Goal: Transaction & Acquisition: Purchase product/service

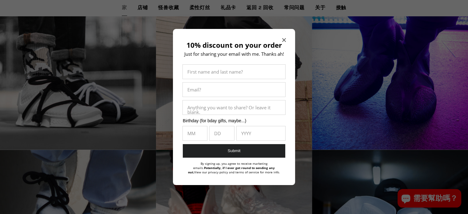
scroll to position [792, 0]
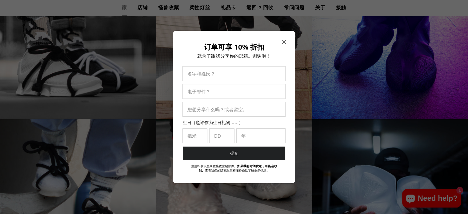
click at [285, 41] on icon "关闭模式" at bounding box center [284, 42] width 4 height 4
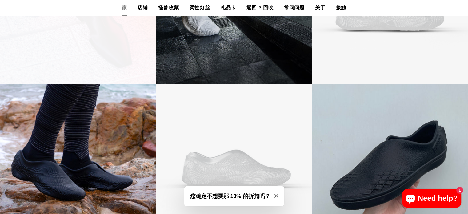
scroll to position [1201, 0]
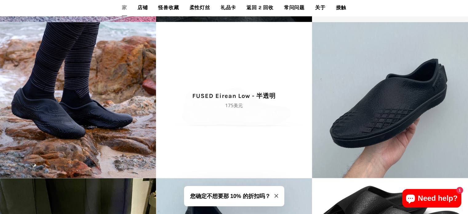
click at [194, 121] on span "FUSED Eirean Low - 半透明 正常价格 175美元" at bounding box center [234, 100] width 156 height 156
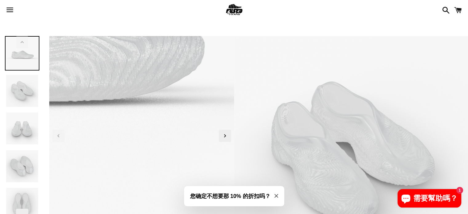
scroll to position [62, 0]
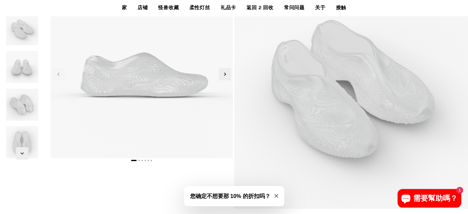
click at [29, 72] on img at bounding box center [22, 67] width 34 height 34
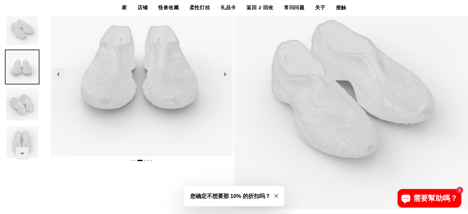
click at [25, 100] on img at bounding box center [22, 104] width 34 height 34
click at [24, 109] on img at bounding box center [22, 104] width 34 height 34
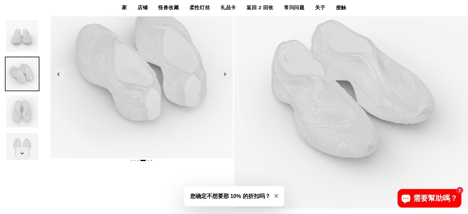
scroll to position [123, 0]
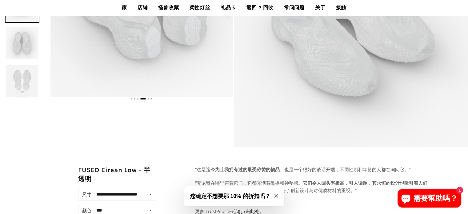
click at [26, 80] on img at bounding box center [22, 80] width 34 height 34
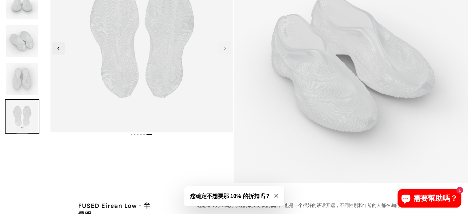
scroll to position [0, 0]
